Goal: Find specific page/section: Find specific page/section

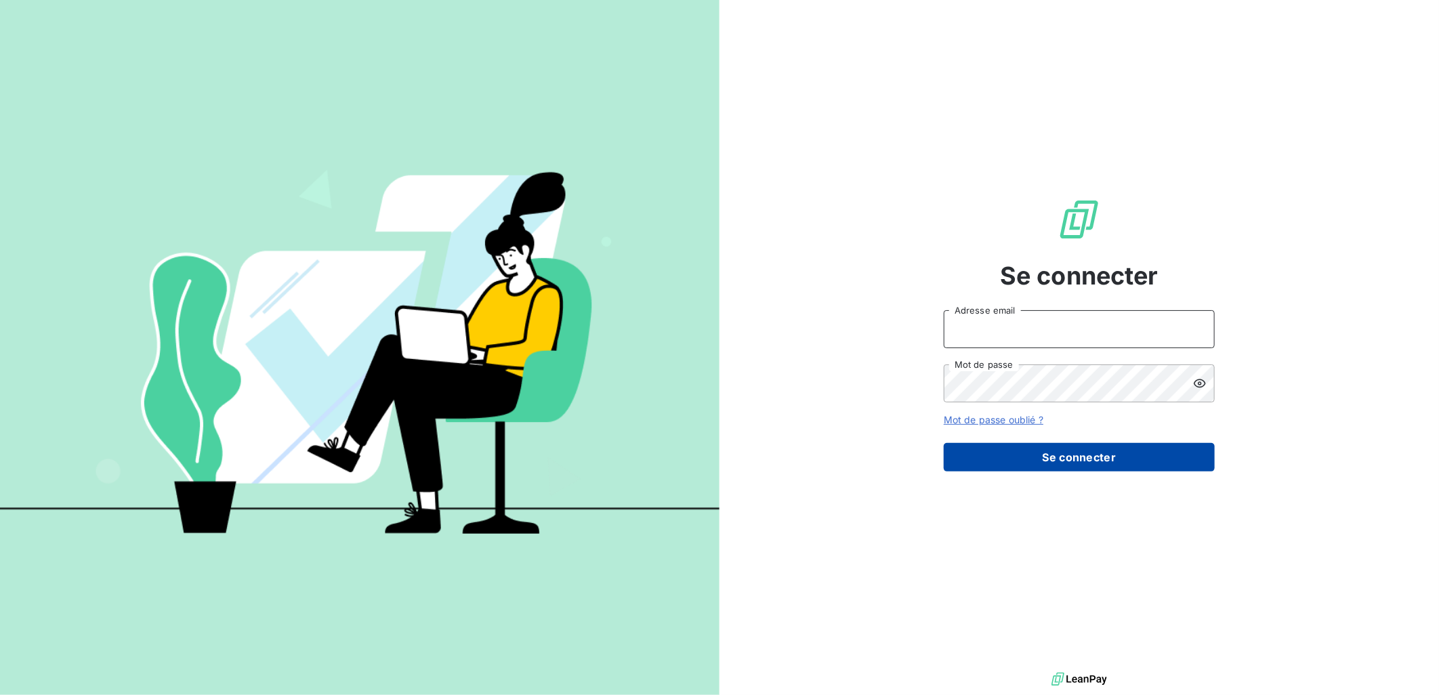
type input "[EMAIL_ADDRESS][PERSON_NAME][DOMAIN_NAME]"
drag, startPoint x: 1045, startPoint y: 467, endPoint x: 1037, endPoint y: 455, distance: 15.6
click at [1046, 467] on button "Se connecter" at bounding box center [1079, 457] width 271 height 28
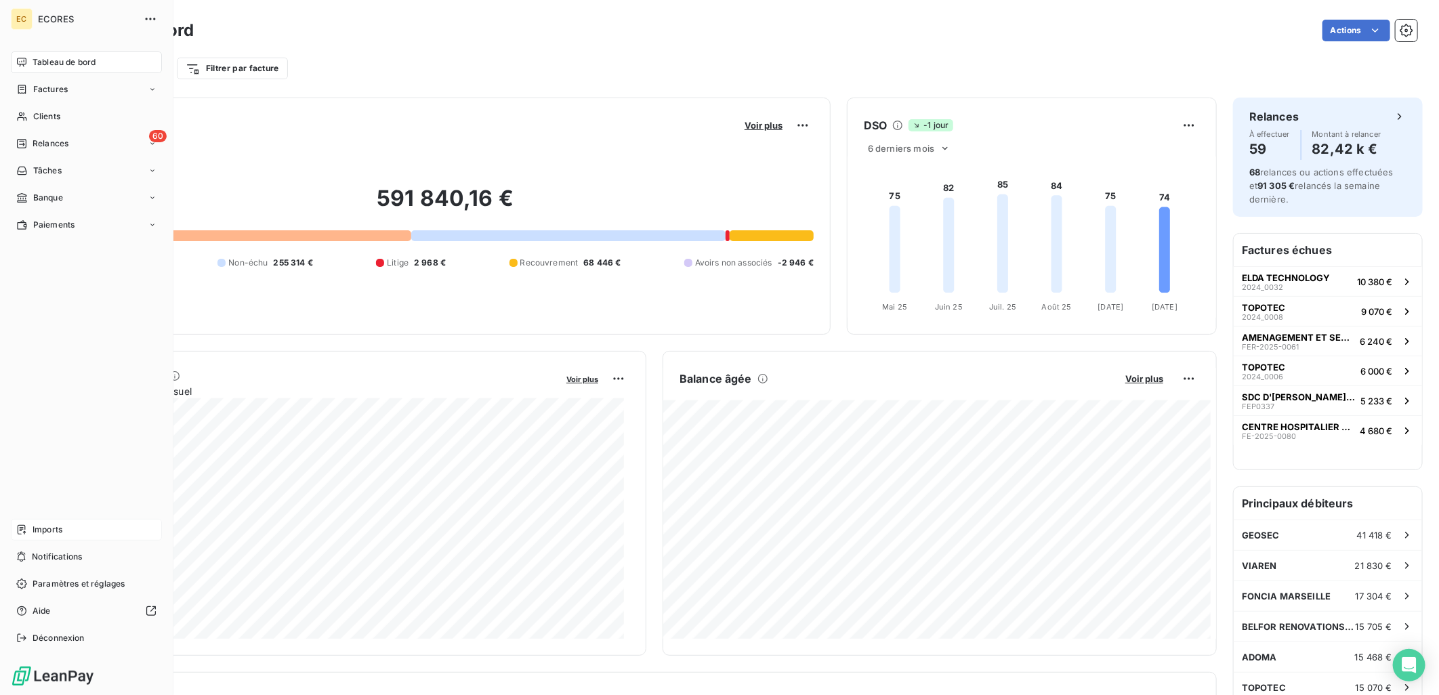
click at [52, 535] on span "Imports" at bounding box center [48, 530] width 30 height 12
